Goal: Register for event/course

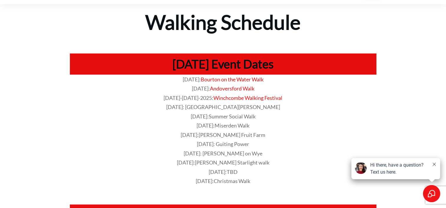
scroll to position [59, 0]
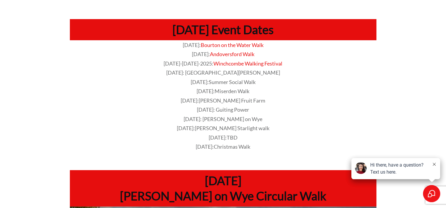
click at [204, 101] on span "9-Aug-2025: Hayles Fruit Farm" at bounding box center [223, 100] width 85 height 6
click at [217, 128] on span "Sue Ryder Starlight walk" at bounding box center [232, 128] width 74 height 6
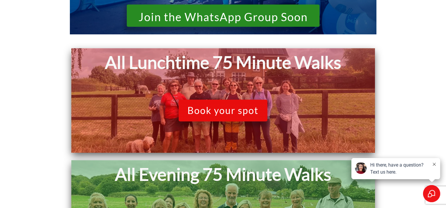
scroll to position [530, 0]
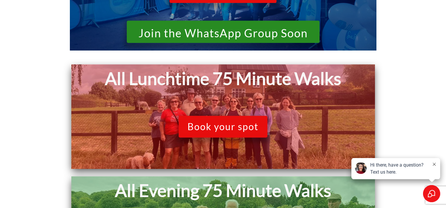
click at [213, 120] on link "Book your spot" at bounding box center [222, 127] width 89 height 22
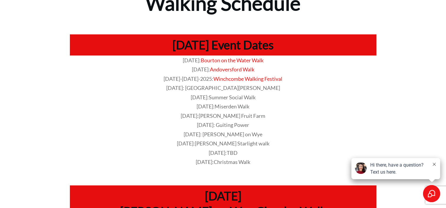
scroll to position [0, 0]
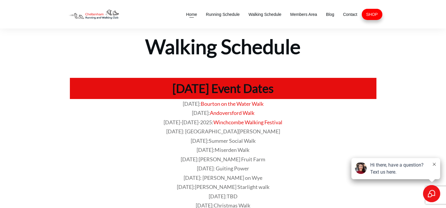
click at [190, 16] on span "Home" at bounding box center [191, 14] width 11 height 8
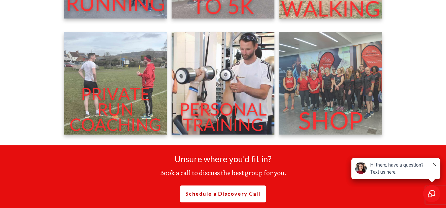
scroll to position [236, 0]
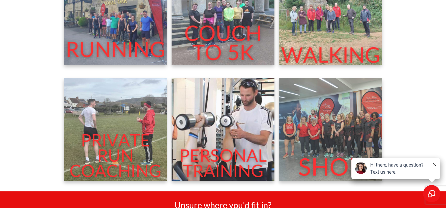
click at [309, 30] on img at bounding box center [330, 13] width 103 height 103
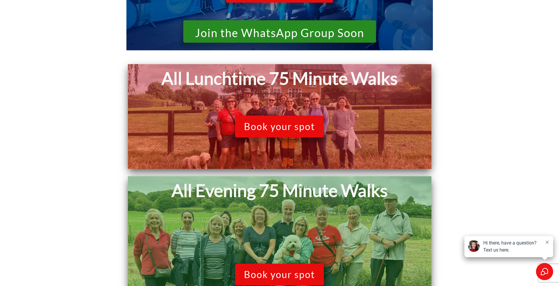
scroll to position [530, 0]
click at [274, 125] on span "Book your spot" at bounding box center [279, 126] width 71 height 11
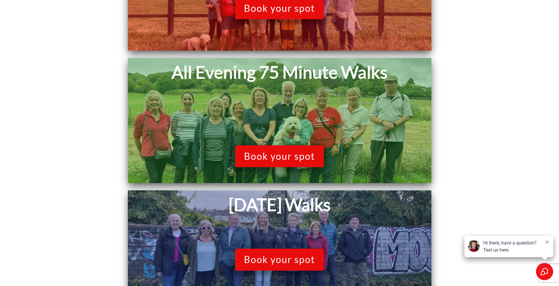
scroll to position [736, 0]
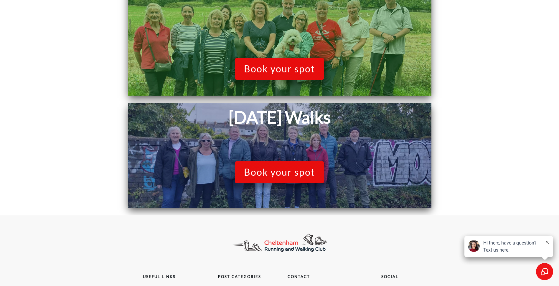
click at [274, 64] on span "Book your spot" at bounding box center [279, 68] width 71 height 11
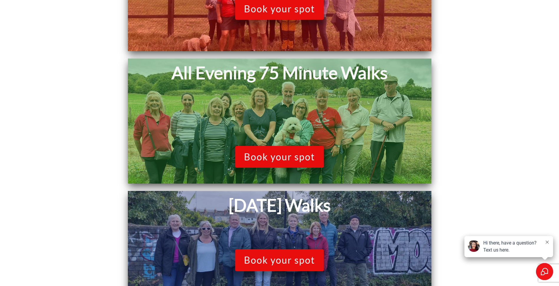
scroll to position [648, 0]
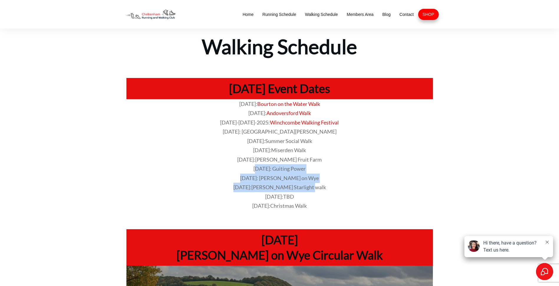
drag, startPoint x: 251, startPoint y: 172, endPoint x: 338, endPoint y: 188, distance: 88.4
click at [338, 188] on div "[DATE]: Bourton on the Water Walk [DATE]: [GEOGRAPHIC_DATA] Walk [DATE]-[DATE]-…" at bounding box center [279, 155] width 306 height 112
